Goal: Task Accomplishment & Management: Manage account settings

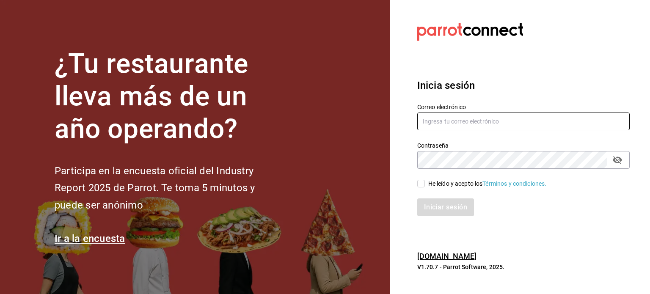
type input "angel.ramos.0386@gmail.com"
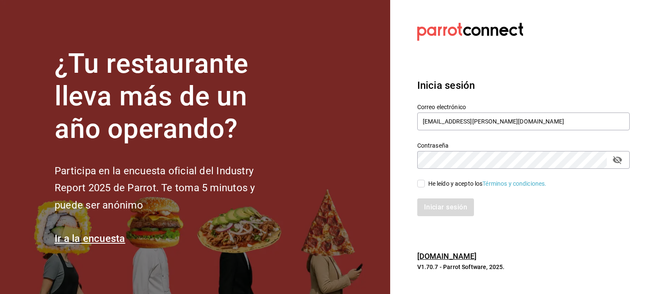
click at [458, 183] on div "He leído y acepto los Términos y condiciones." at bounding box center [487, 183] width 119 height 9
click at [425, 183] on input "He leído y acepto los Términos y condiciones." at bounding box center [421, 184] width 8 height 8
checkbox input "true"
click at [453, 199] on button "Iniciar sesión" at bounding box center [446, 208] width 58 height 18
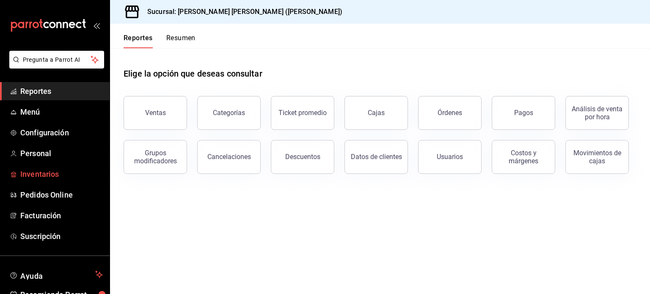
click at [47, 177] on span "Inventarios" at bounding box center [61, 173] width 83 height 11
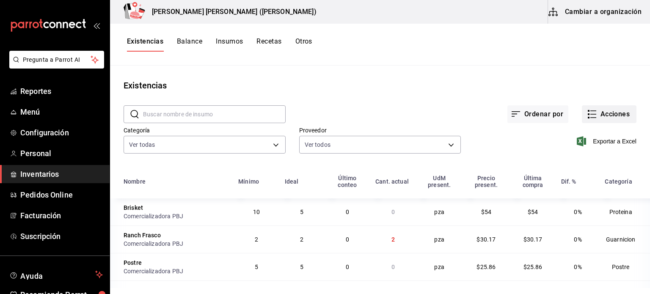
click at [602, 119] on button "Acciones" at bounding box center [609, 114] width 55 height 18
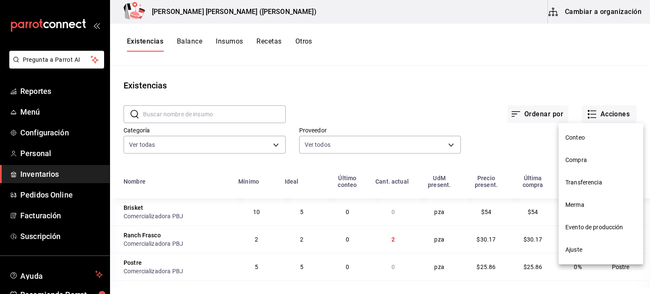
click at [580, 158] on span "Compra" at bounding box center [601, 160] width 71 height 9
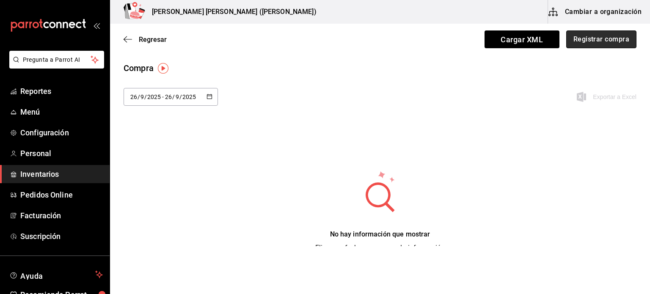
click at [583, 36] on button "Registrar compra" at bounding box center [601, 39] width 70 height 18
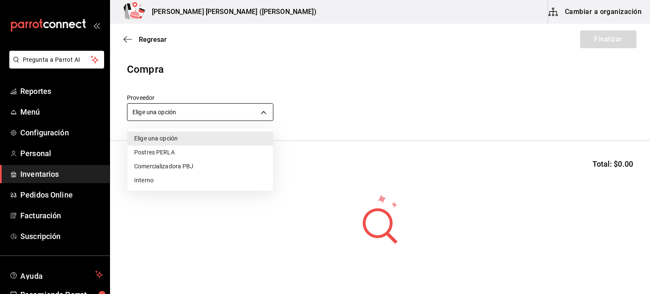
click at [238, 117] on body "Pregunta a Parrot AI Reportes Menú Configuración Personal Inventarios Pedidos O…" at bounding box center [325, 123] width 650 height 246
click at [204, 166] on li "Comercializadora PBJ" at bounding box center [200, 167] width 146 height 14
type input "73989370-521d-4bc8-8ea0-0c8e3494ddd7"
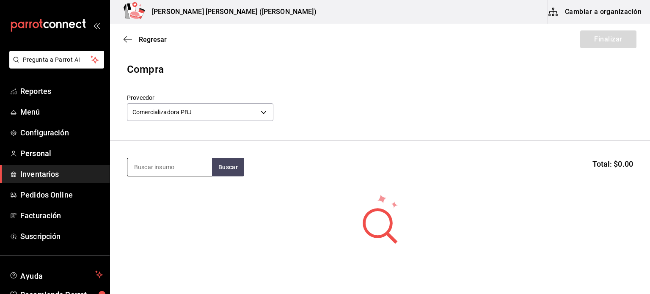
click at [183, 167] on input at bounding box center [169, 167] width 85 height 18
type input "french"
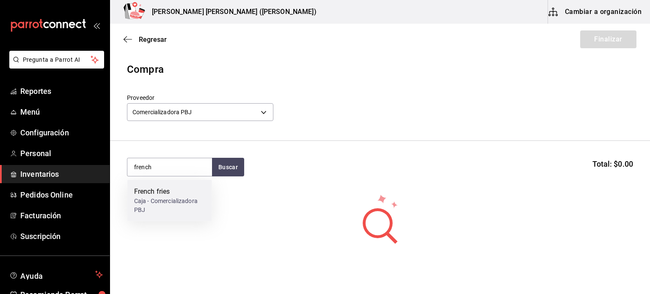
click at [137, 203] on div "Caja - Comercializadora PBJ" at bounding box center [169, 206] width 71 height 18
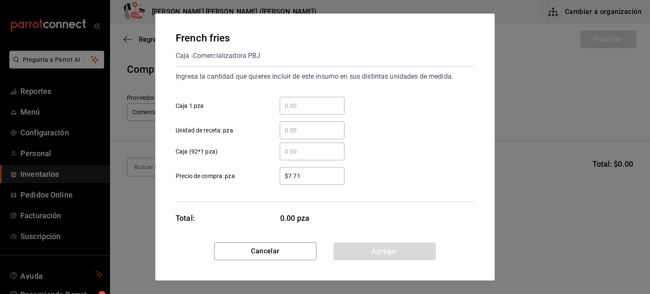
click at [309, 98] on div "​" at bounding box center [312, 106] width 65 height 18
click at [309, 101] on input "​ Caja 1 pza" at bounding box center [312, 106] width 65 height 10
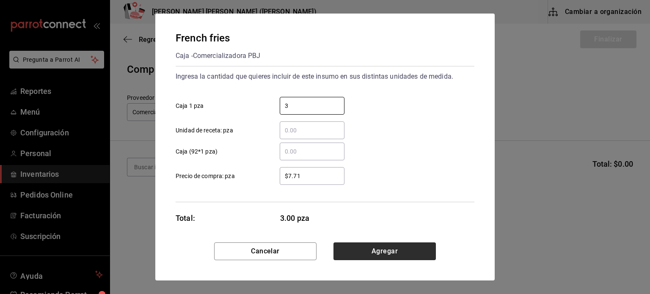
type input "3"
click at [354, 252] on button "Agregar" at bounding box center [385, 252] width 102 height 18
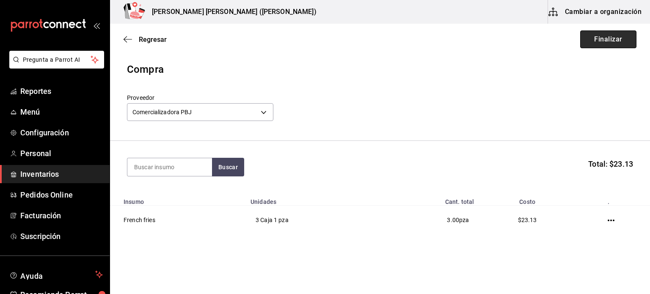
click at [601, 39] on button "Finalizar" at bounding box center [608, 39] width 56 height 18
